Goal: Contribute content

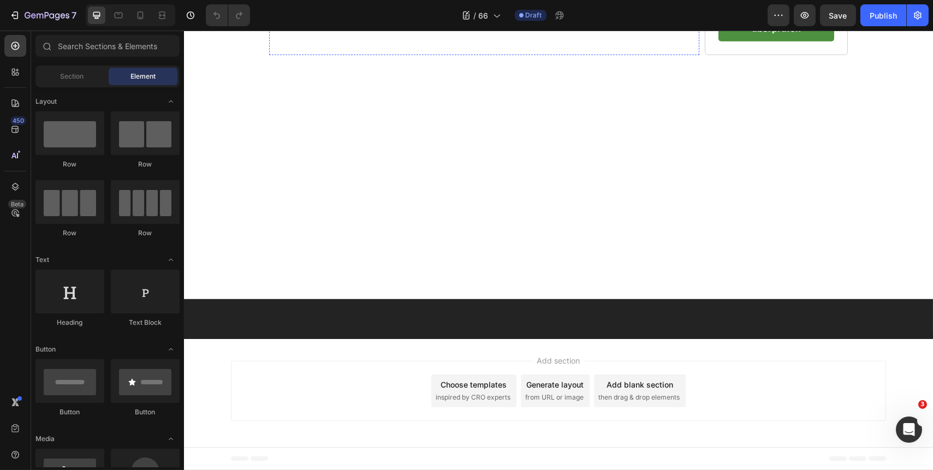
scroll to position [2880, 0]
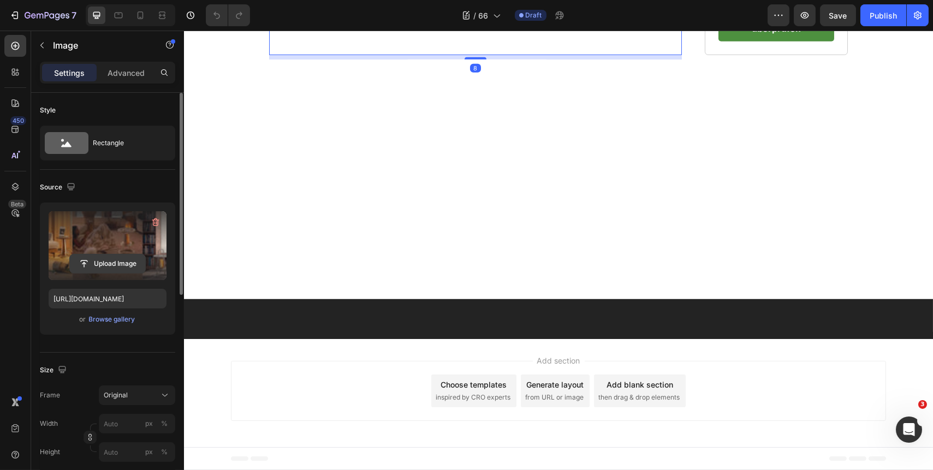
click at [104, 262] on input "file" at bounding box center [107, 264] width 75 height 19
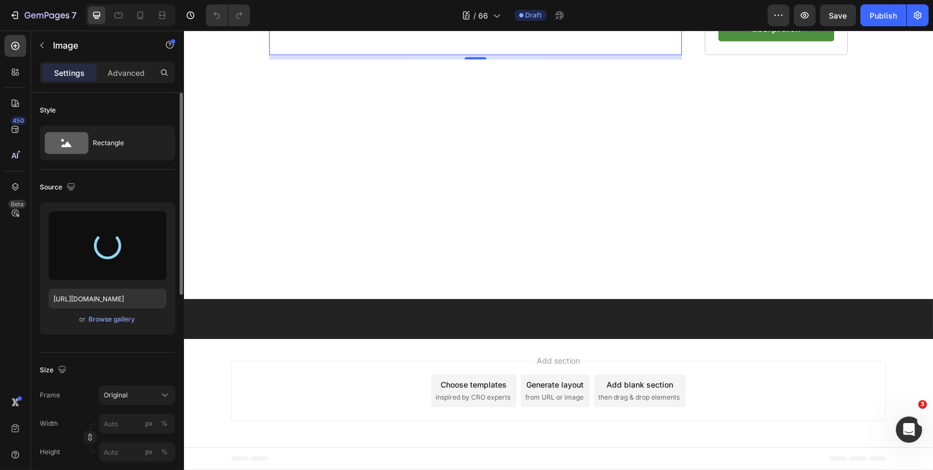
type input "[URL][DOMAIN_NAME]"
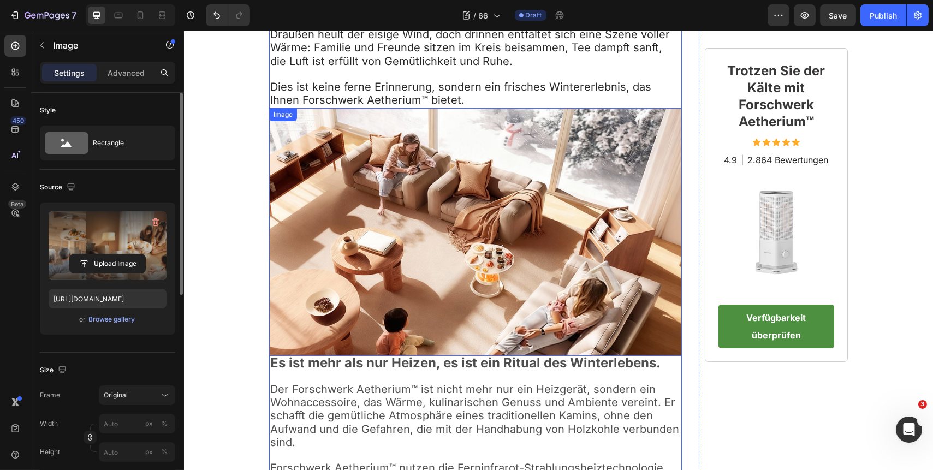
scroll to position [497, 0]
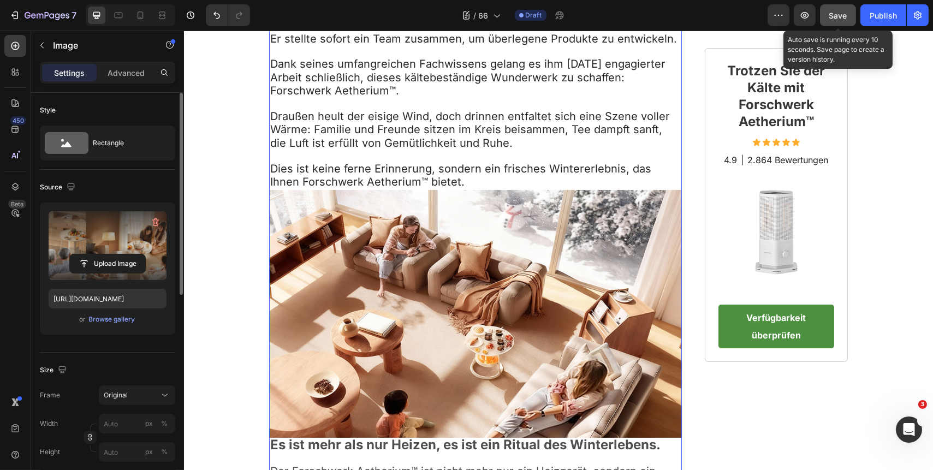
click at [834, 13] on span "Save" at bounding box center [839, 15] width 18 height 9
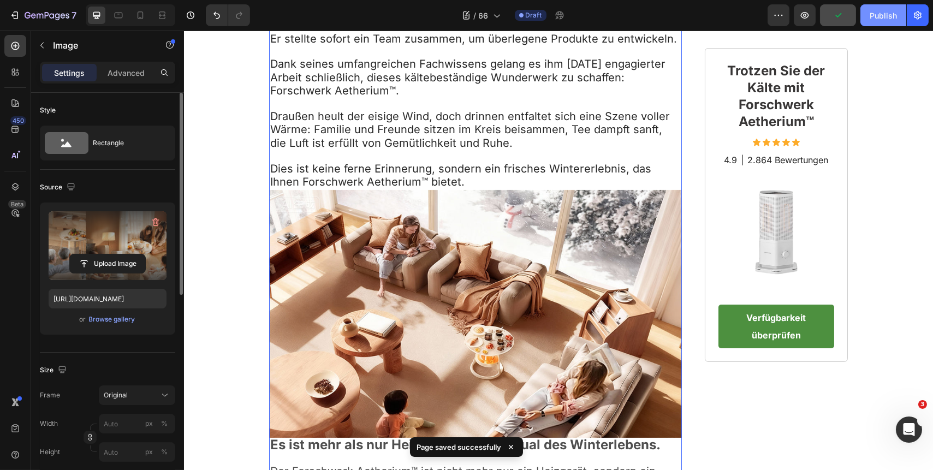
click at [867, 13] on button "Publish" at bounding box center [884, 15] width 46 height 22
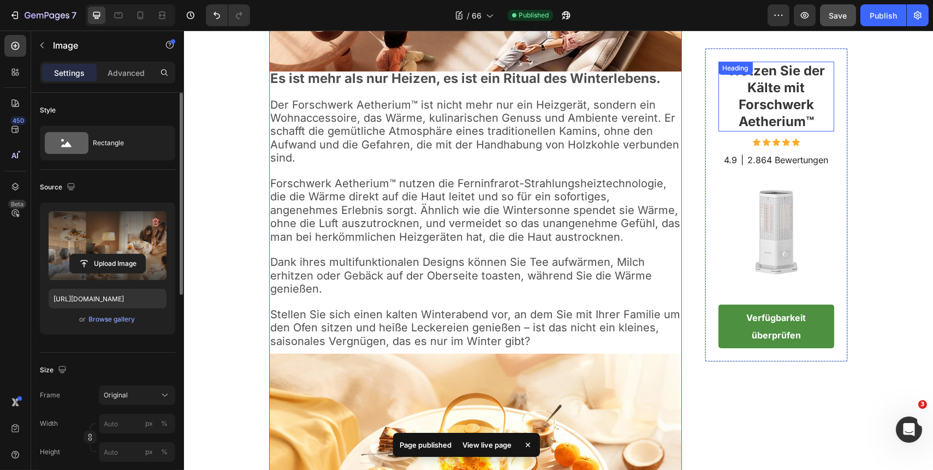
scroll to position [894, 0]
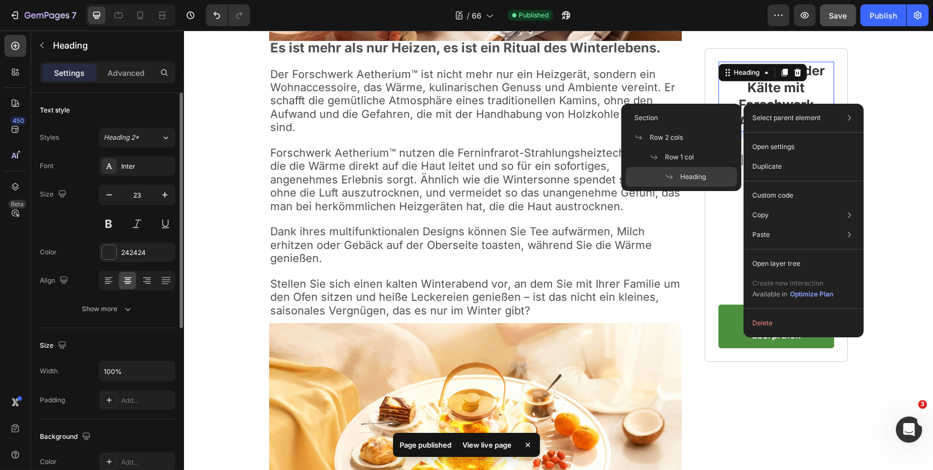
click at [735, 91] on h2 "Trotzen Sie der Kälte mit Forschwerk Aetherium™" at bounding box center [776, 97] width 116 height 70
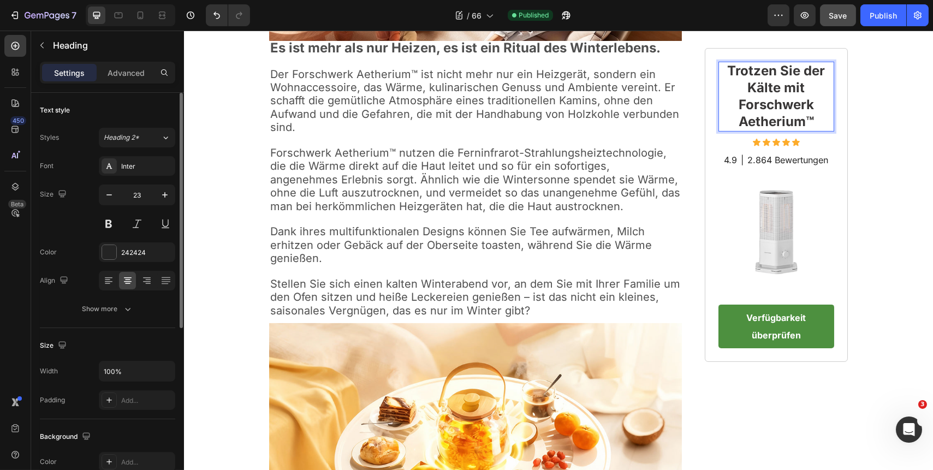
click at [730, 110] on p "Trotzen Sie der Kälte mit Forschwerk Aetherium™" at bounding box center [776, 97] width 114 height 68
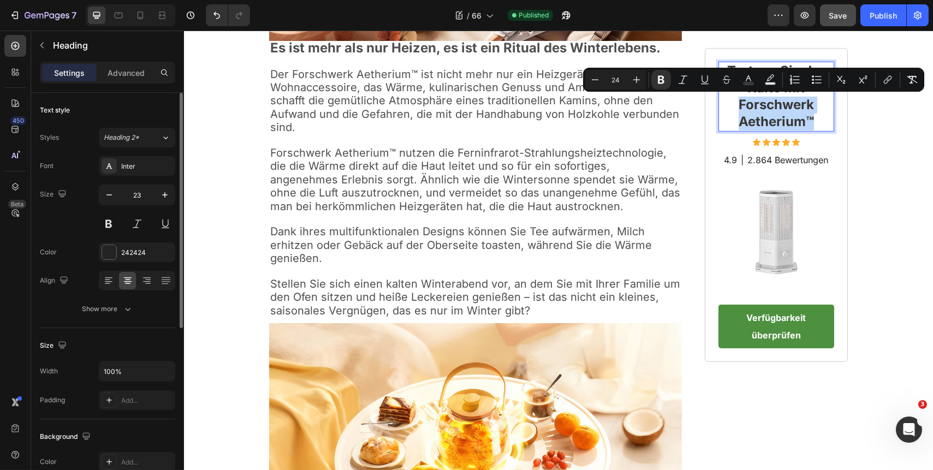
drag, startPoint x: 731, startPoint y: 106, endPoint x: 814, endPoint y: 123, distance: 84.7
click at [814, 123] on p "Trotzen Sie der Kälte mit Forschwerk Aetherium™" at bounding box center [776, 97] width 114 height 68
copy strong "Forschwerk Aetherium™"
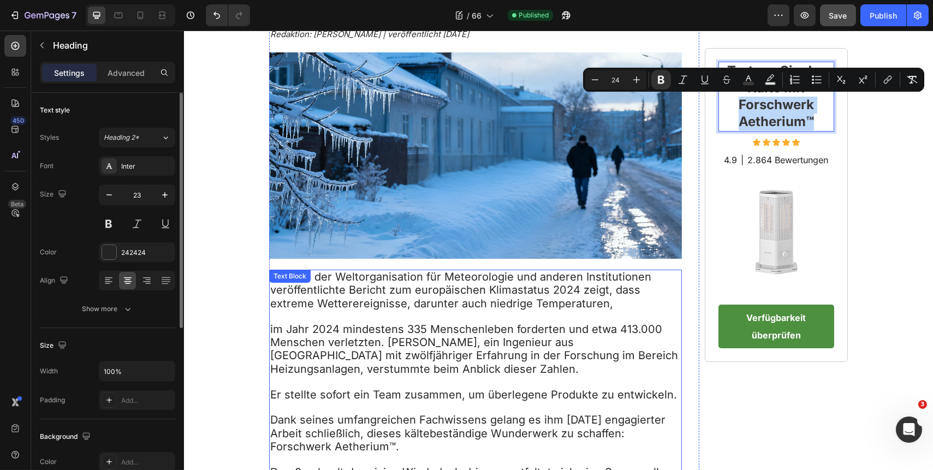
scroll to position [0, 0]
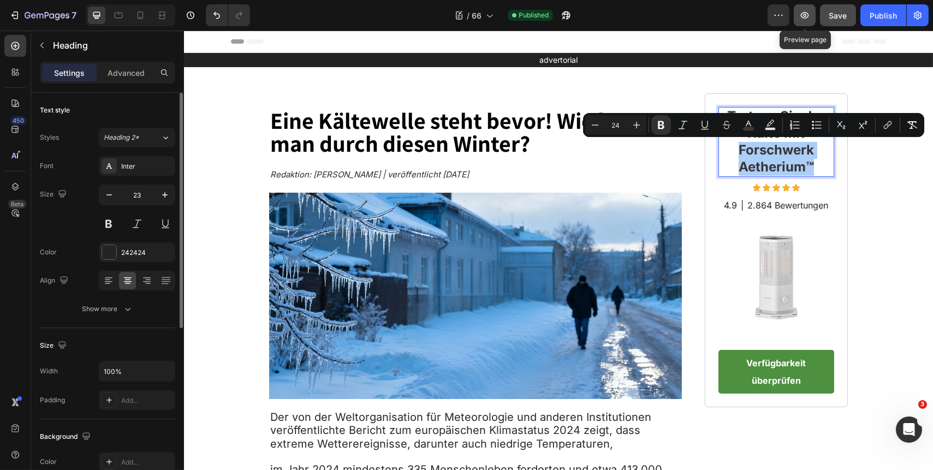
click at [808, 14] on icon "button" at bounding box center [805, 15] width 11 height 11
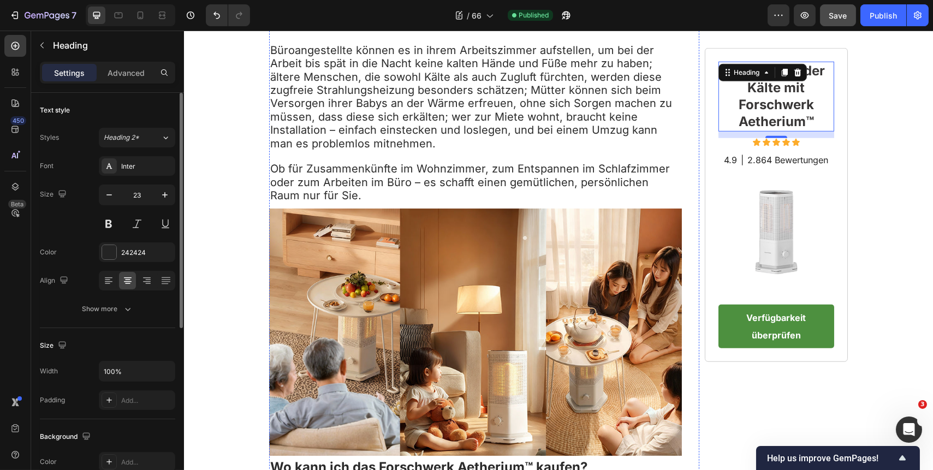
scroll to position [1986, 0]
